Goal: Entertainment & Leisure: Consume media (video, audio)

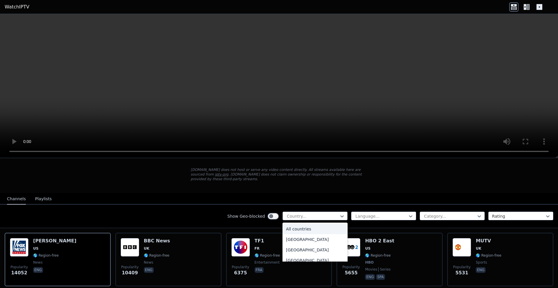
scroll to position [29, 0]
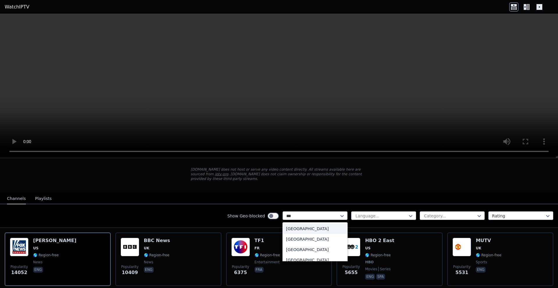
type input "****"
click at [311, 234] on div "[GEOGRAPHIC_DATA]" at bounding box center [314, 239] width 65 height 10
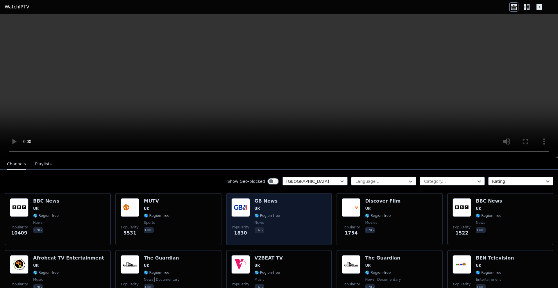
scroll to position [58, 0]
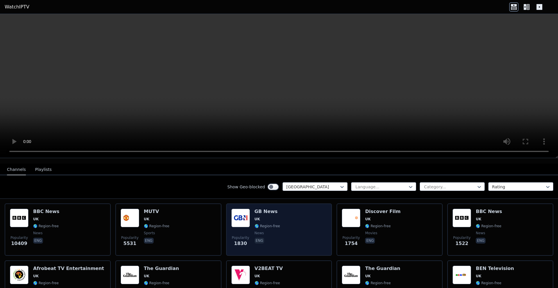
click at [239, 214] on img at bounding box center [240, 218] width 19 height 19
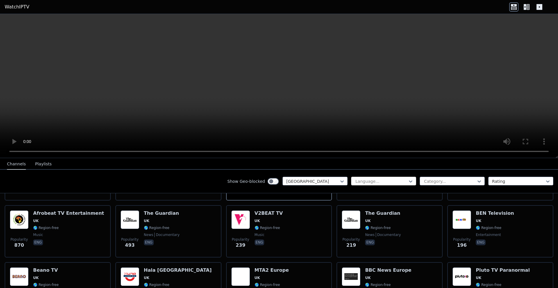
scroll to position [116, 0]
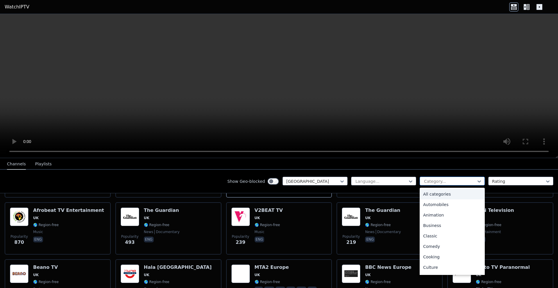
click at [459, 180] on div at bounding box center [449, 181] width 53 height 6
click at [439, 237] on div "Movies" at bounding box center [452, 235] width 65 height 10
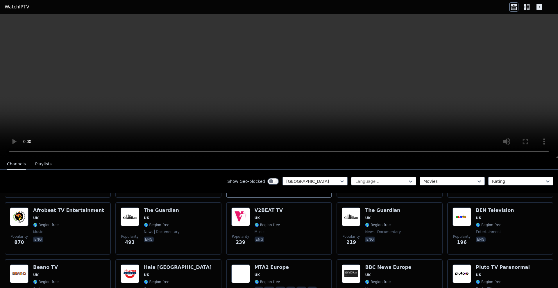
scroll to position [45, 0]
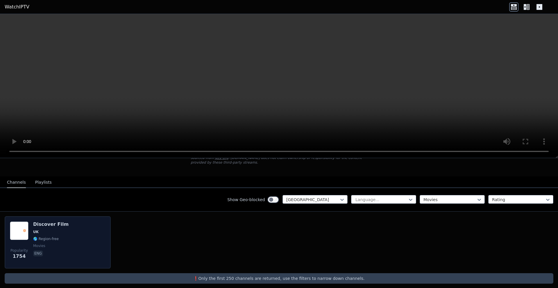
click at [13, 227] on img at bounding box center [19, 230] width 19 height 19
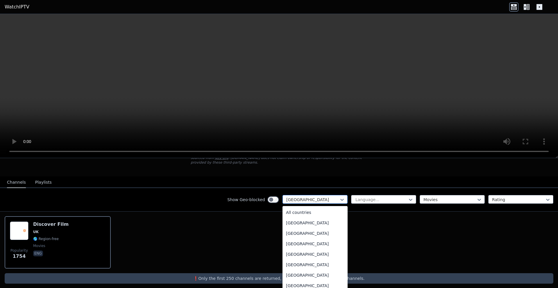
click at [333, 197] on div at bounding box center [312, 200] width 53 height 6
click at [317, 263] on div "[GEOGRAPHIC_DATA]" at bounding box center [314, 266] width 65 height 10
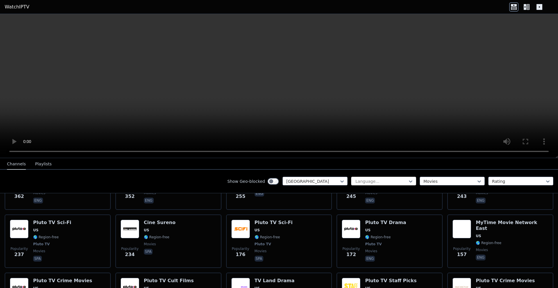
scroll to position [279, 0]
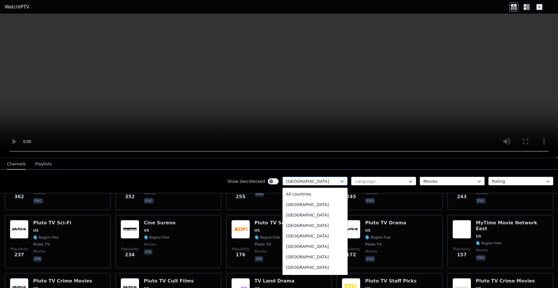
click at [325, 183] on div at bounding box center [312, 181] width 53 height 6
click at [307, 257] on div "[GEOGRAPHIC_DATA]" at bounding box center [314, 255] width 65 height 10
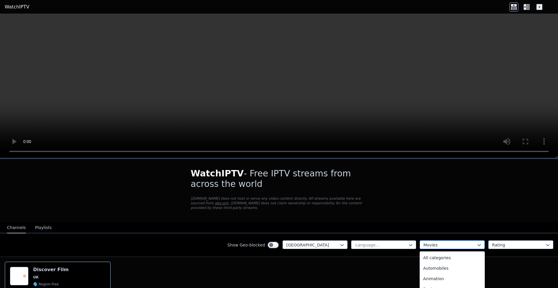
click at [428, 242] on div at bounding box center [449, 245] width 53 height 6
click at [439, 254] on div "All categories" at bounding box center [452, 257] width 65 height 10
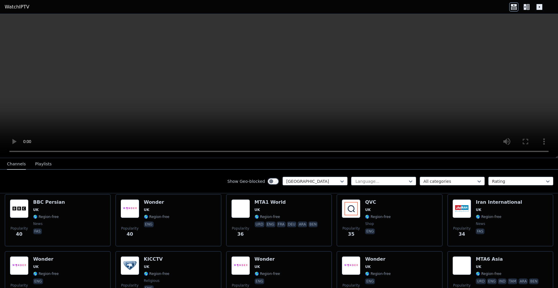
scroll to position [610, 0]
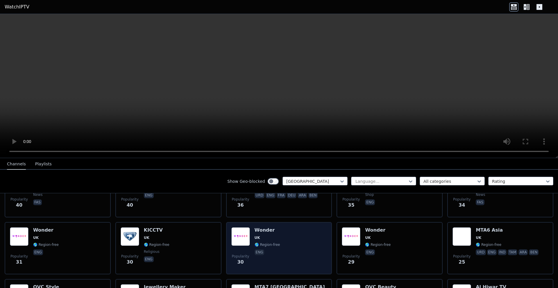
click at [308, 251] on div "Popularity 30 Wonder UK 🌎 Region-free eng" at bounding box center [279, 248] width 96 height 42
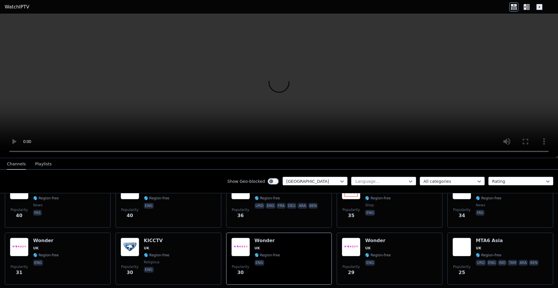
scroll to position [582, 0]
